Goal: Information Seeking & Learning: Learn about a topic

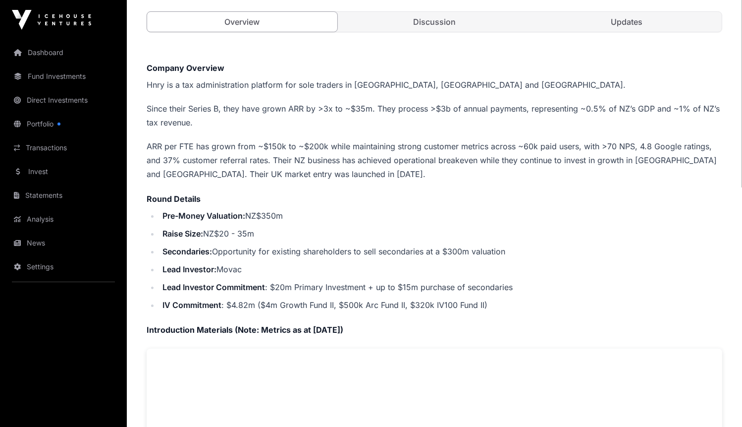
scroll to position [191, 0]
click at [157, 141] on p "ARR per FTE has grown from ~$150k to ~$200k while maintaining strong customer m…" at bounding box center [435, 160] width 576 height 42
copy p "ARR"
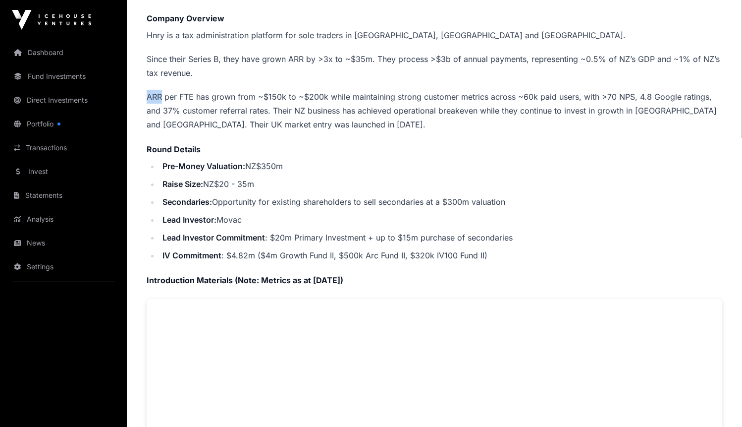
scroll to position [241, 0]
click at [283, 234] on li "Lead Investor Commitment : $20m Primary Investment + up to $15m purchase of sec…" at bounding box center [441, 236] width 563 height 14
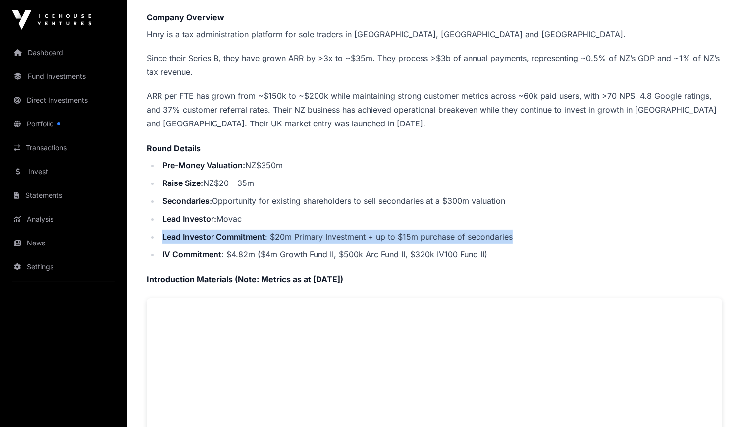
click at [300, 234] on li "Lead Investor Commitment : $20m Primary Investment + up to $15m purchase of sec…" at bounding box center [441, 236] width 563 height 14
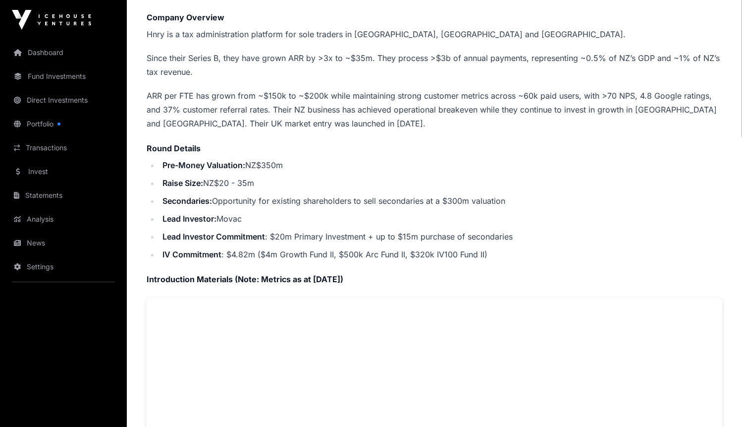
click at [300, 234] on li "Lead Investor Commitment : $20m Primary Investment + up to $15m purchase of sec…" at bounding box center [441, 236] width 563 height 14
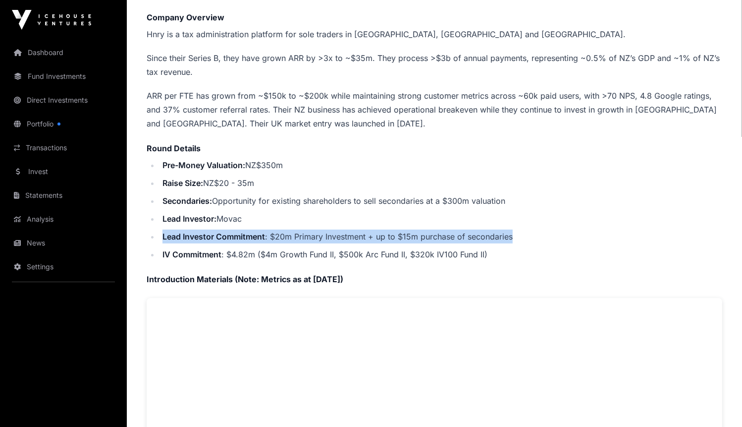
click at [314, 239] on ul "Pre-Money Valuation: NZ$350m Raise Size: NZ$20 - 35m Secondaries: Opportunity f…" at bounding box center [435, 209] width 576 height 103
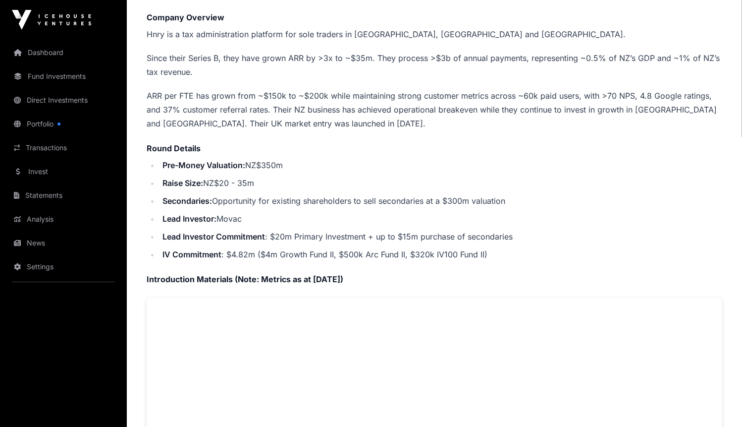
click at [314, 239] on ul "Pre-Money Valuation: NZ$350m Raise Size: NZ$20 - 35m Secondaries: Opportunity f…" at bounding box center [435, 209] width 576 height 103
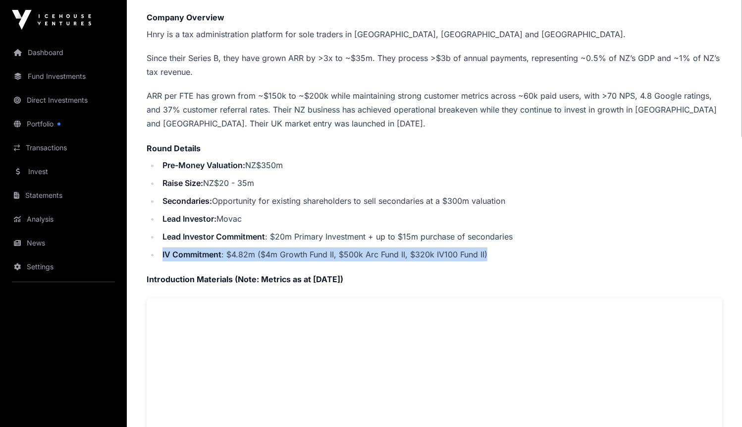
click at [313, 249] on li "IV Commitment : $4.82m ($4m Growth Fund II, $500k Arc Fund II, $320k IV100 Fund…" at bounding box center [441, 254] width 563 height 14
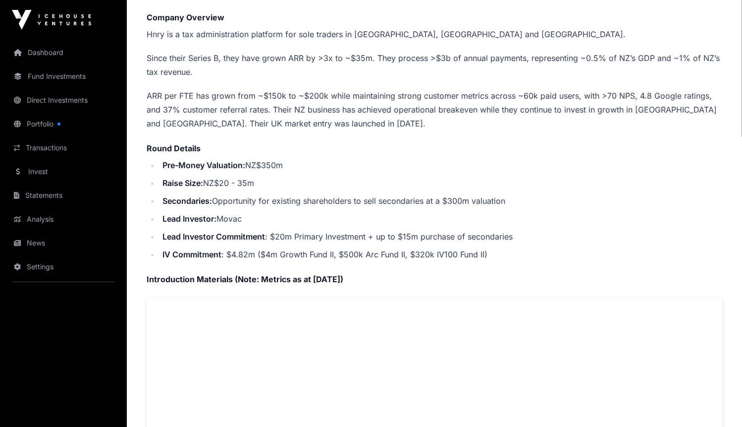
click at [313, 249] on li "IV Commitment : $4.82m ($4m Growth Fund II, $500k Arc Fund II, $320k IV100 Fund…" at bounding box center [441, 254] width 563 height 14
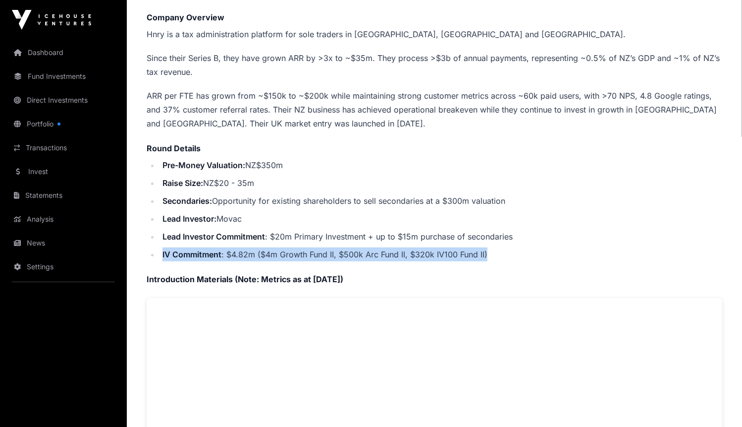
click at [325, 240] on ul "Pre-Money Valuation: NZ$350m Raise Size: NZ$20 - 35m Secondaries: Opportunity f…" at bounding box center [435, 209] width 576 height 103
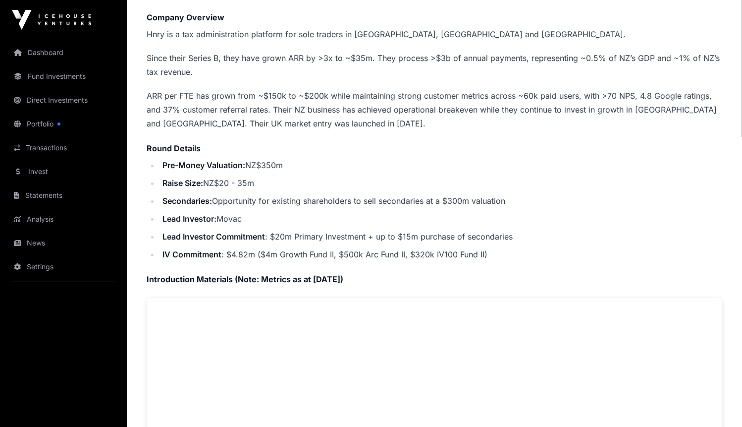
click at [325, 240] on ul "Pre-Money Valuation: NZ$350m Raise Size: NZ$20 - 35m Secondaries: Opportunity f…" at bounding box center [435, 209] width 576 height 103
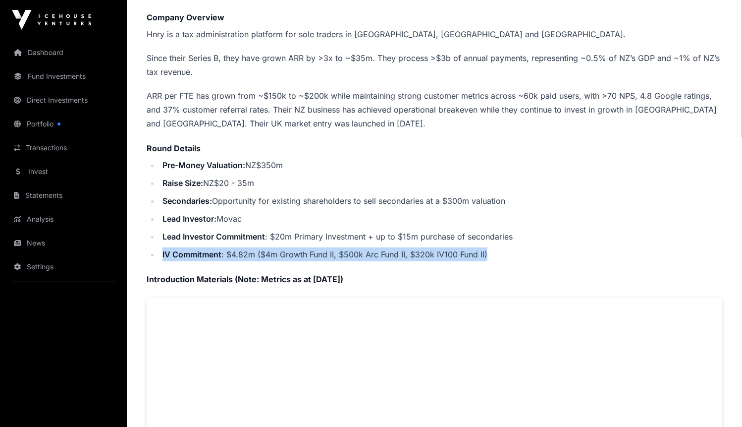
click at [333, 235] on li "Lead Investor Commitment : $20m Primary Investment + up to $15m purchase of sec…" at bounding box center [441, 236] width 563 height 14
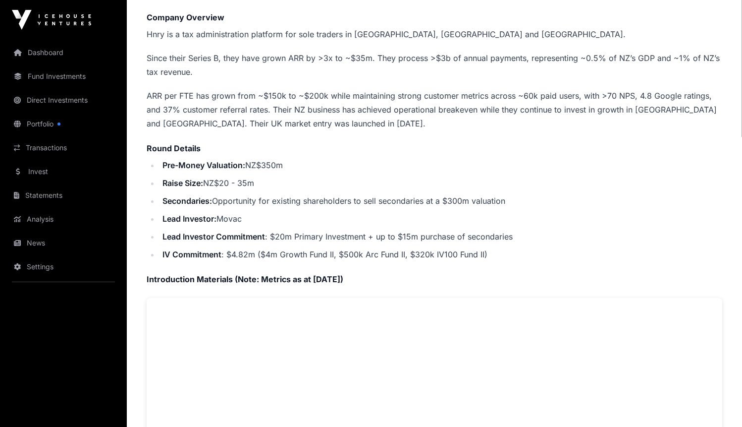
click at [333, 235] on li "Lead Investor Commitment : $20m Primary Investment + up to $15m purchase of sec…" at bounding box center [441, 236] width 563 height 14
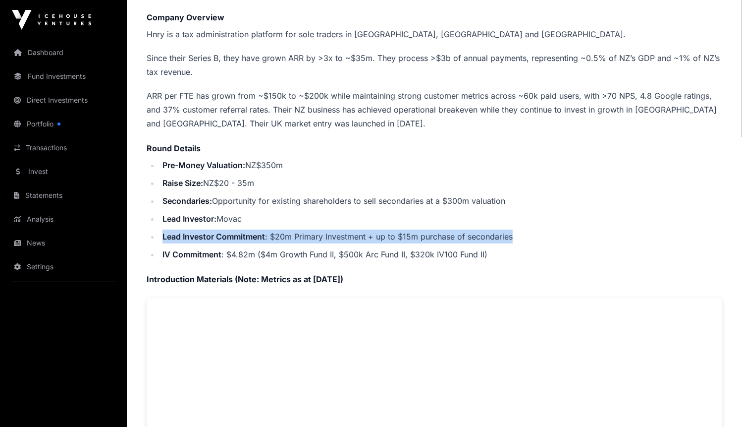
click at [262, 232] on strong "Lead Investor Commitment" at bounding box center [214, 236] width 103 height 10
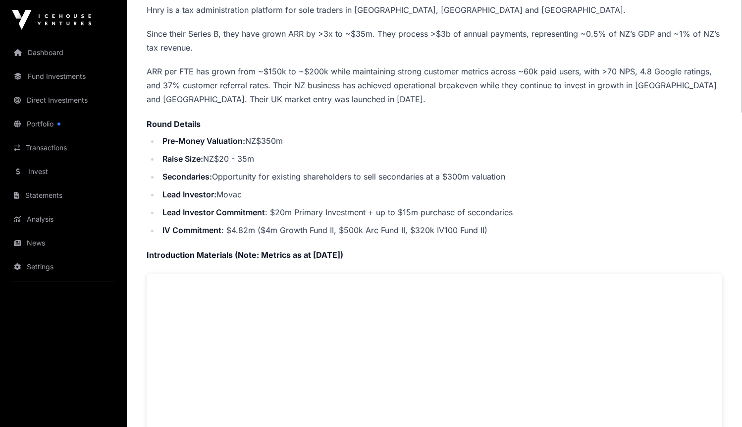
scroll to position [0, 0]
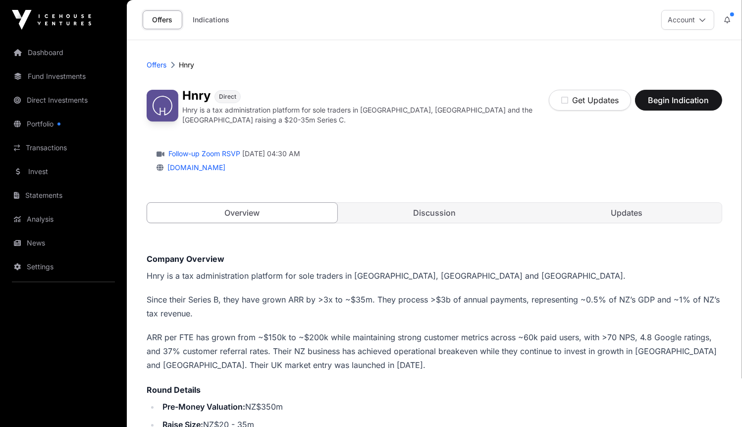
click at [76, 119] on link "Portfolio" at bounding box center [63, 124] width 111 height 22
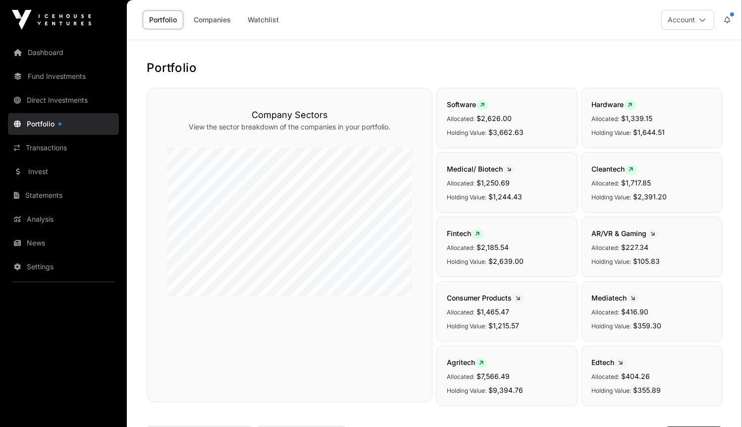
click at [727, 20] on icon at bounding box center [728, 19] width 6 height 7
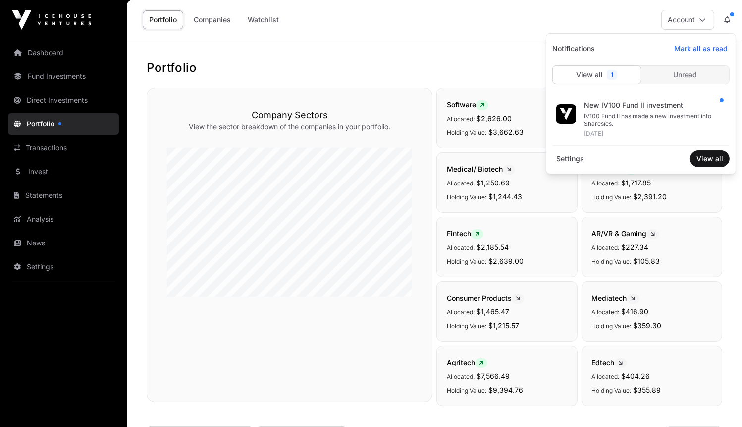
click at [636, 123] on div "IV100 Fund II has made a new investment into Sharesies." at bounding box center [653, 120] width 138 height 16
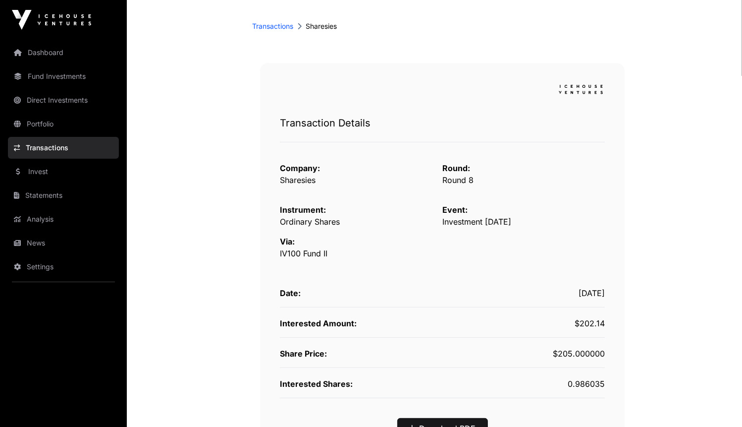
scroll to position [166, 0]
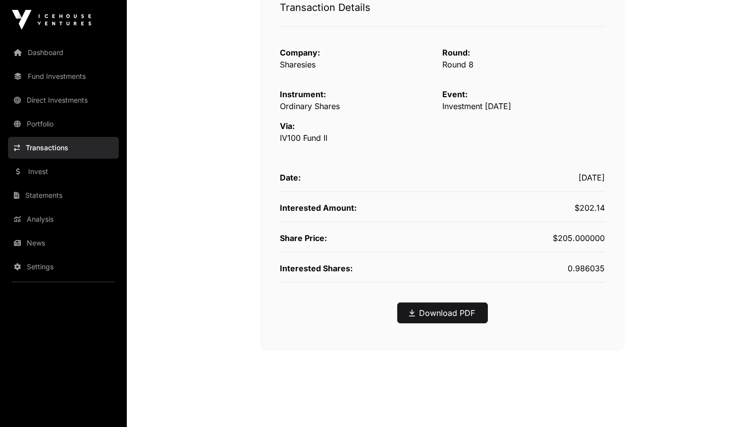
click at [328, 215] on div "Interested Amount: $202.14" at bounding box center [442, 212] width 325 height 20
click at [320, 232] on div "Share Price:" at bounding box center [361, 238] width 163 height 12
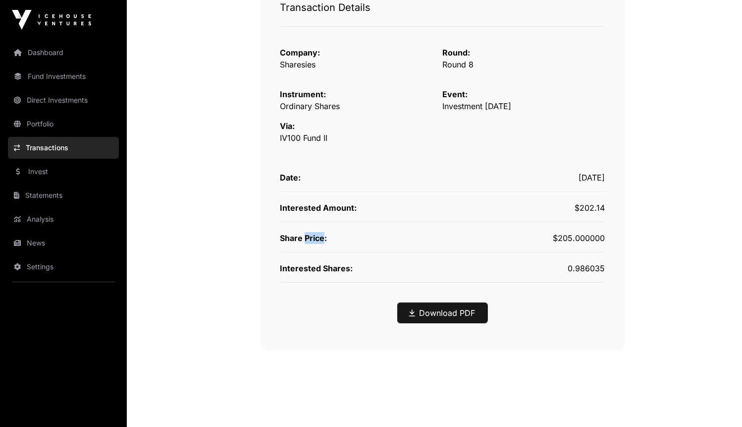
click at [320, 232] on div "Share Price:" at bounding box center [361, 238] width 163 height 12
click at [326, 212] on span "Interested Amount:" at bounding box center [318, 208] width 77 height 10
click at [315, 242] on span "Share Price:" at bounding box center [303, 238] width 47 height 10
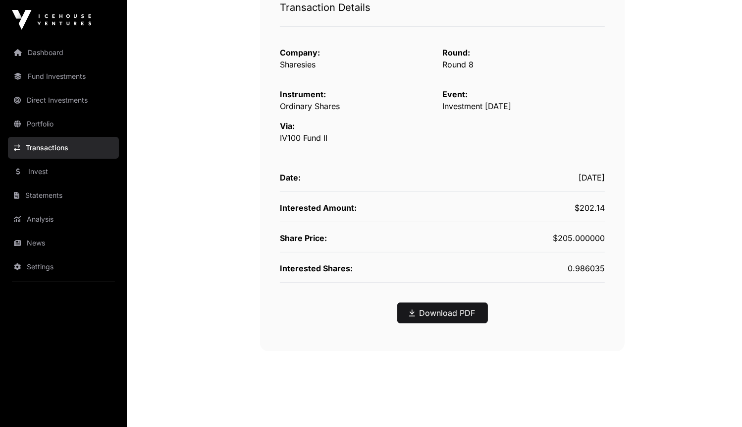
click at [315, 242] on span "Share Price:" at bounding box center [303, 238] width 47 height 10
click at [319, 264] on span "Interested Shares:" at bounding box center [316, 268] width 73 height 10
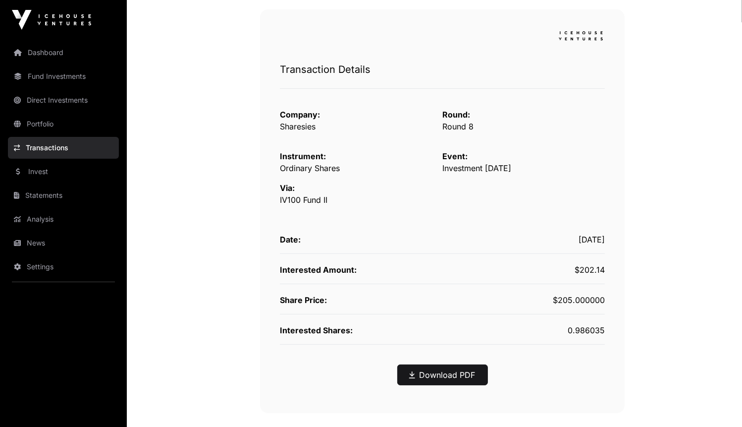
scroll to position [0, 0]
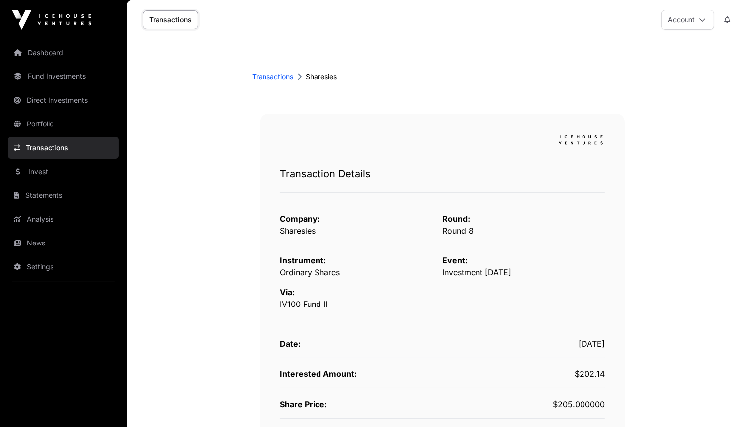
click at [54, 177] on link "Invest" at bounding box center [63, 172] width 111 height 22
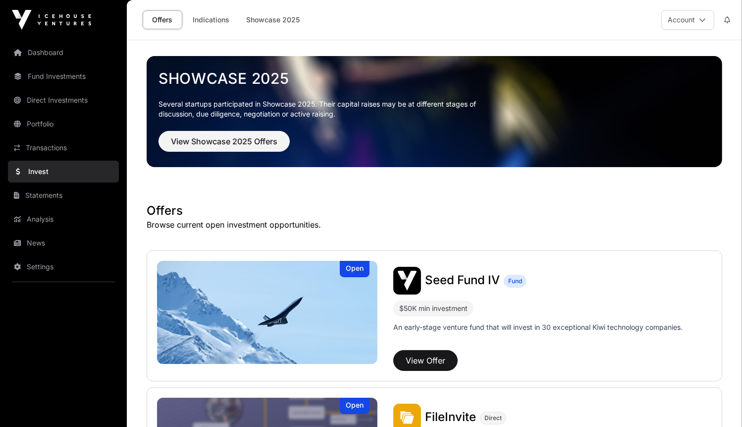
click at [53, 194] on link "Statements" at bounding box center [63, 195] width 111 height 22
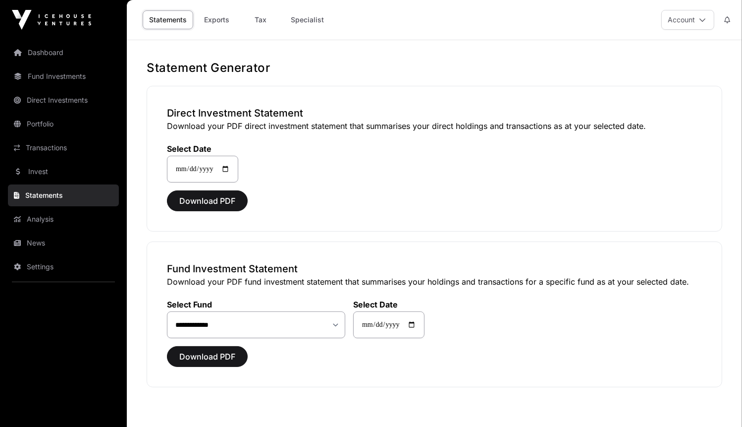
scroll to position [43, 0]
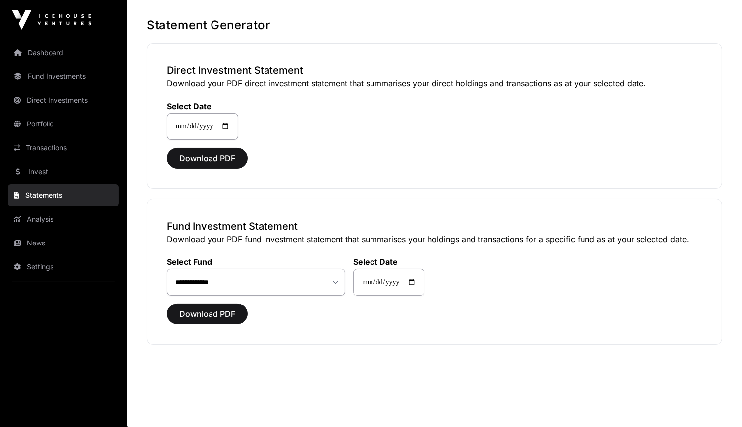
click at [76, 173] on link "Invest" at bounding box center [63, 172] width 111 height 22
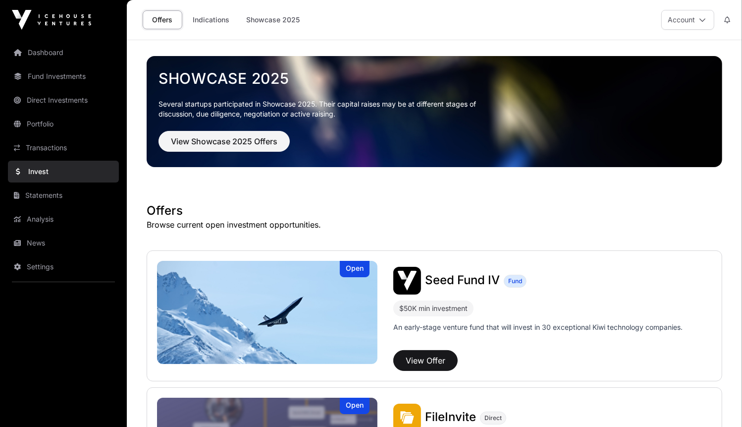
click at [221, 18] on link "Indications" at bounding box center [211, 19] width 50 height 19
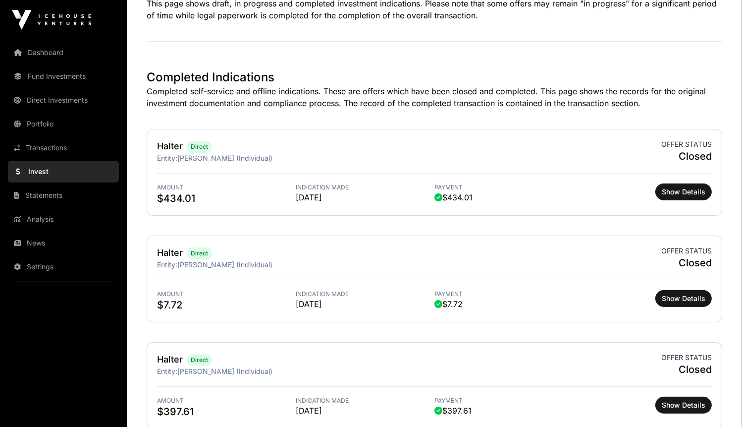
scroll to position [226, 0]
click at [319, 106] on p "Completed self-service and offline indications. These are offers which have bee…" at bounding box center [435, 97] width 576 height 24
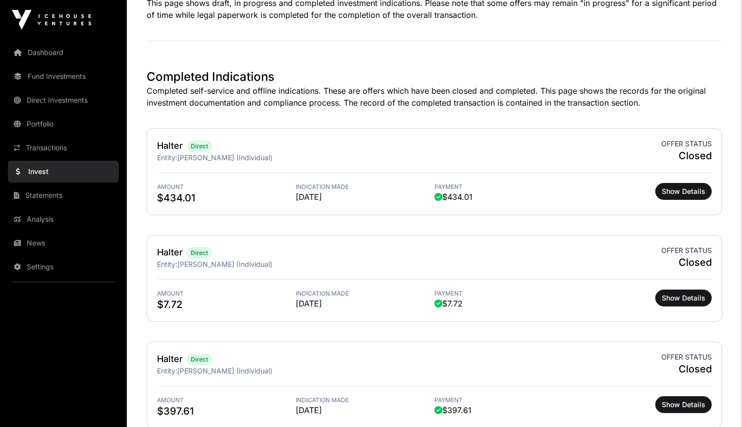
click at [319, 106] on p "Completed self-service and offline indications. These are offers which have bee…" at bounding box center [435, 97] width 576 height 24
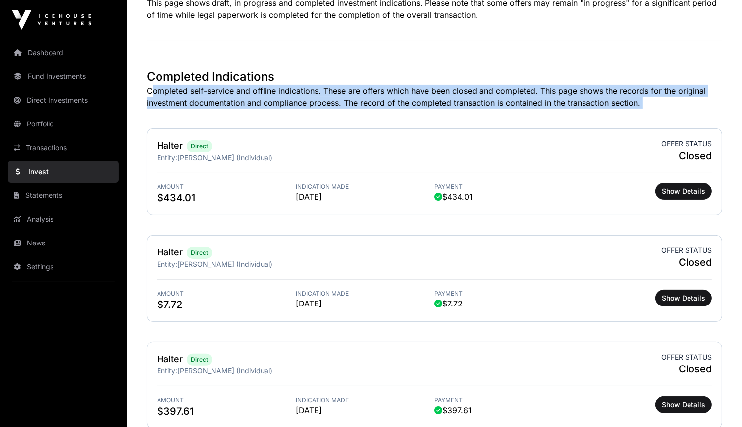
click at [330, 106] on p "Completed self-service and offline indications. These are offers which have bee…" at bounding box center [435, 97] width 576 height 24
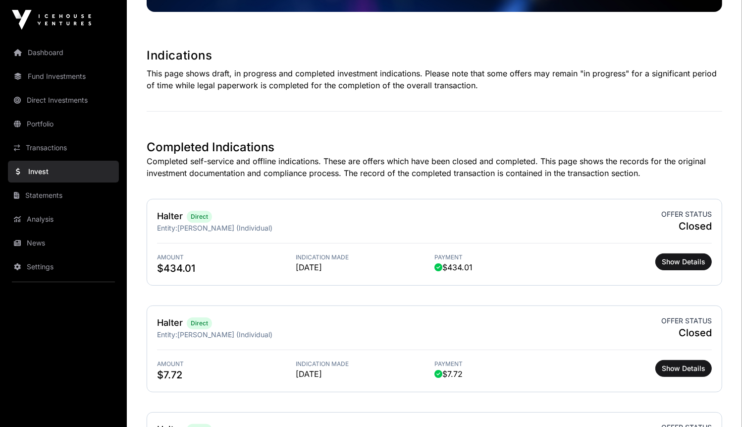
scroll to position [0, 0]
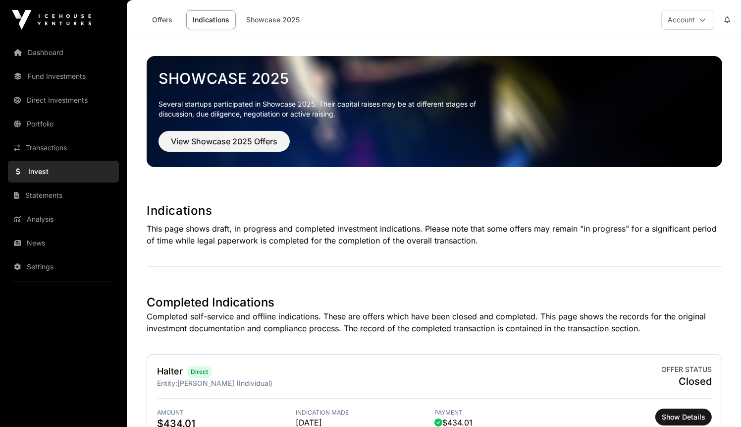
click at [63, 52] on link "Dashboard" at bounding box center [63, 53] width 111 height 22
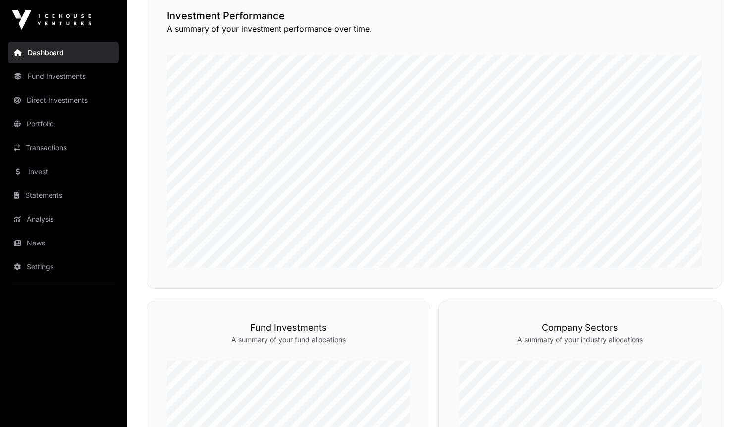
scroll to position [242, 0]
